Goal: Information Seeking & Learning: Check status

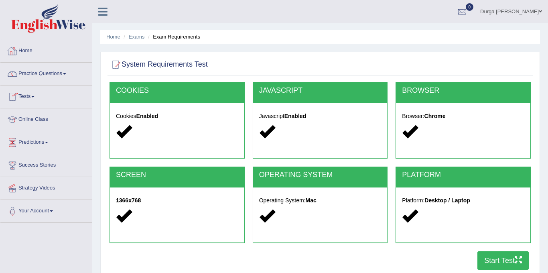
click at [32, 40] on link "Home" at bounding box center [45, 50] width 91 height 20
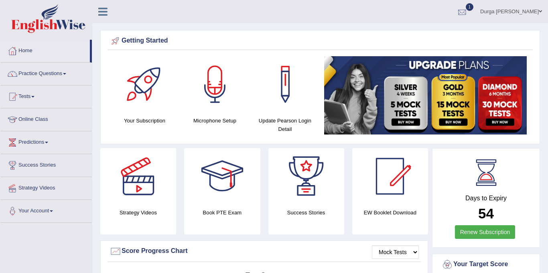
click at [468, 15] on div at bounding box center [462, 12] width 12 height 12
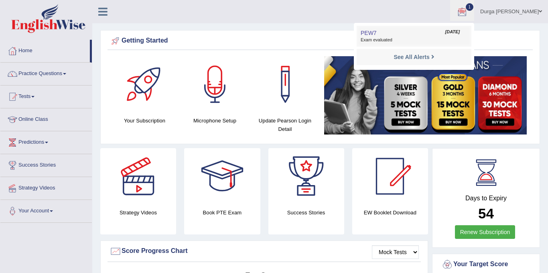
click at [432, 38] on span "Exam evaluated" at bounding box center [413, 40] width 107 height 6
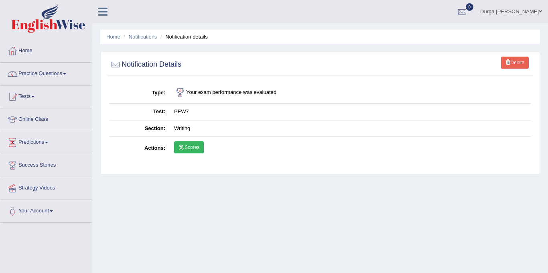
click at [198, 147] on link "Scores" at bounding box center [189, 147] width 30 height 12
click at [30, 100] on link "Tests" at bounding box center [45, 95] width 91 height 20
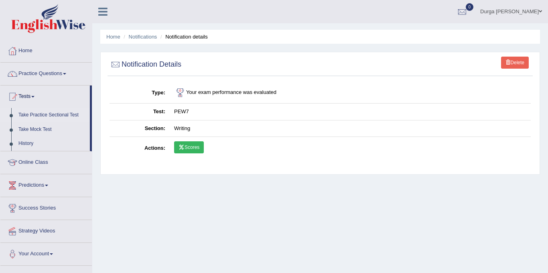
click at [49, 109] on link "Take Practice Sectional Test" at bounding box center [52, 115] width 75 height 14
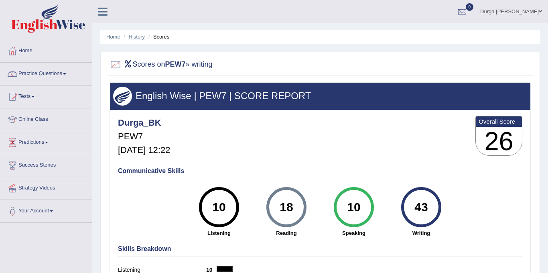
click at [135, 39] on link "History" at bounding box center [137, 37] width 16 height 6
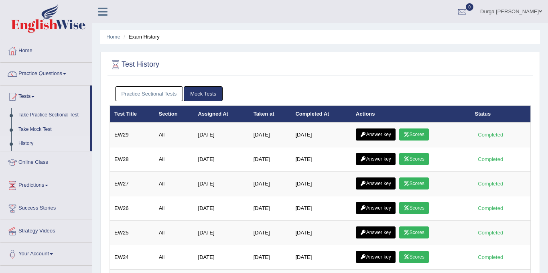
click at [168, 93] on link "Practice Sectional Tests" at bounding box center [149, 93] width 68 height 15
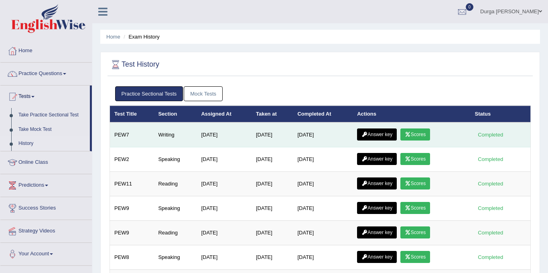
click at [386, 133] on link "Answer key" at bounding box center [377, 134] width 40 height 12
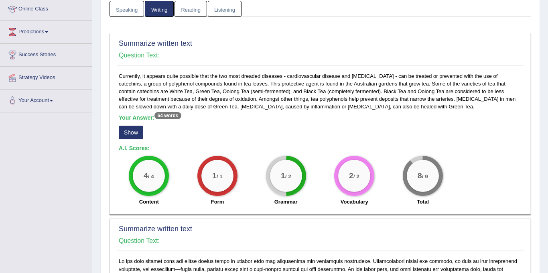
scroll to position [129, 0]
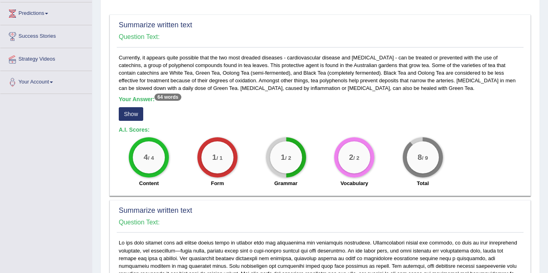
click at [125, 114] on button "Show" at bounding box center [131, 114] width 24 height 14
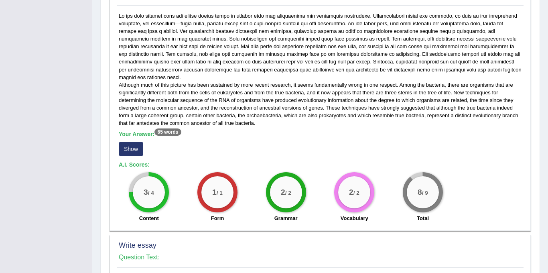
scroll to position [368, 0]
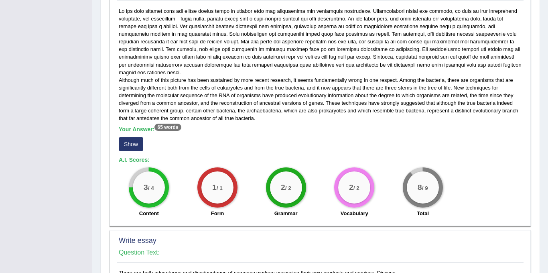
click at [129, 145] on button "Show" at bounding box center [131, 144] width 24 height 14
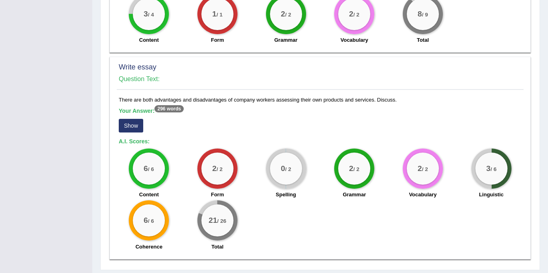
scroll to position [548, 0]
click at [127, 125] on button "Show" at bounding box center [131, 125] width 24 height 14
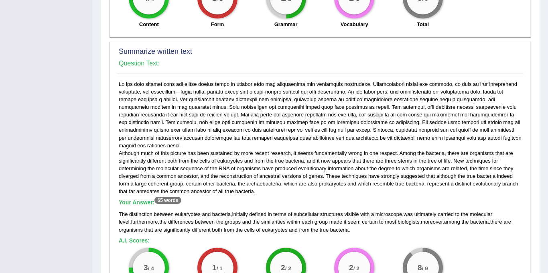
scroll to position [0, 0]
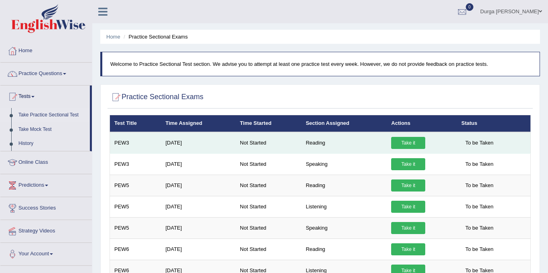
click at [404, 144] on link "Take it" at bounding box center [408, 143] width 34 height 12
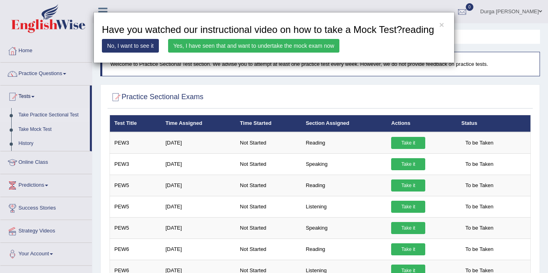
click at [306, 53] on link "Yes, I have seen that and want to undertake the mock exam now" at bounding box center [253, 46] width 171 height 14
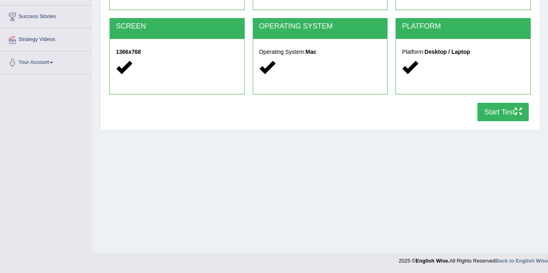
click at [494, 118] on button "Start Test" at bounding box center [502, 112] width 51 height 18
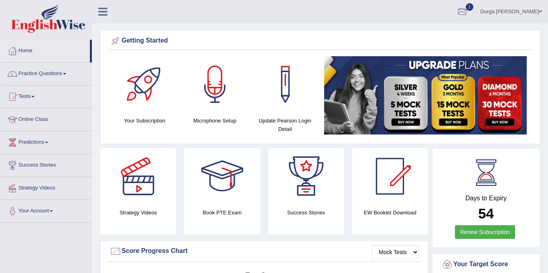
click at [468, 10] on div at bounding box center [462, 12] width 12 height 12
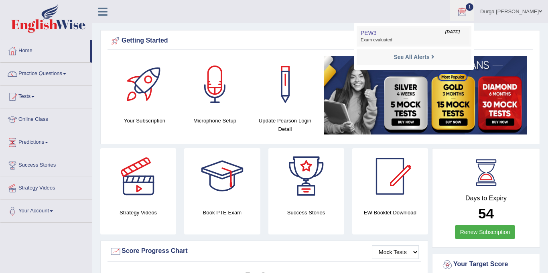
click at [416, 28] on link "PEW3 Aug 27, 2025 Exam evaluated" at bounding box center [413, 36] width 111 height 17
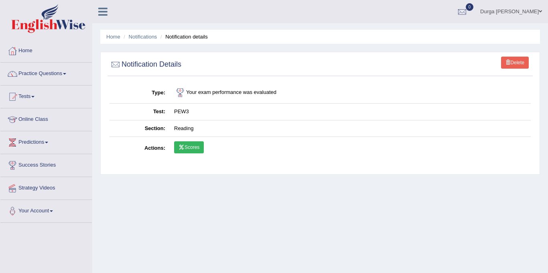
click at [194, 148] on link "Scores" at bounding box center [189, 147] width 30 height 12
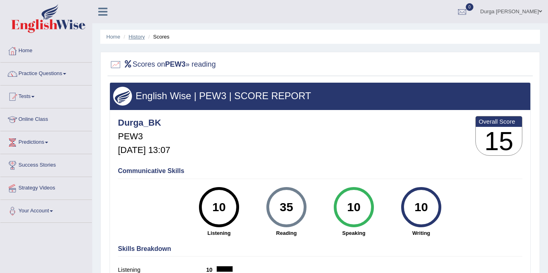
click at [139, 38] on link "History" at bounding box center [137, 37] width 16 height 6
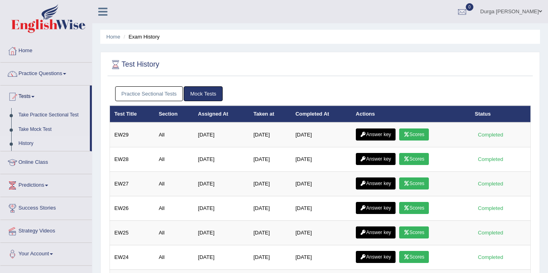
click at [165, 93] on link "Practice Sectional Tests" at bounding box center [149, 93] width 68 height 15
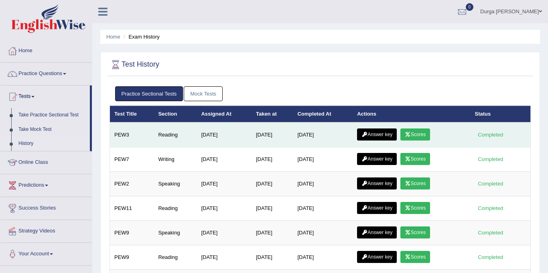
click at [384, 131] on link "Answer key" at bounding box center [377, 134] width 40 height 12
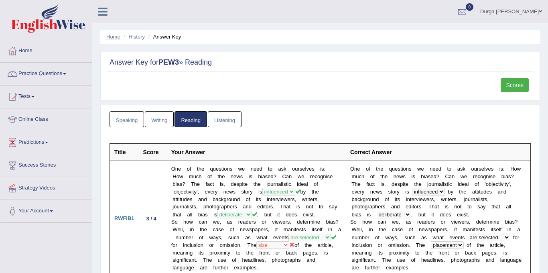
click at [115, 38] on link "Home" at bounding box center [113, 37] width 14 height 6
